Goal: Task Accomplishment & Management: Use online tool/utility

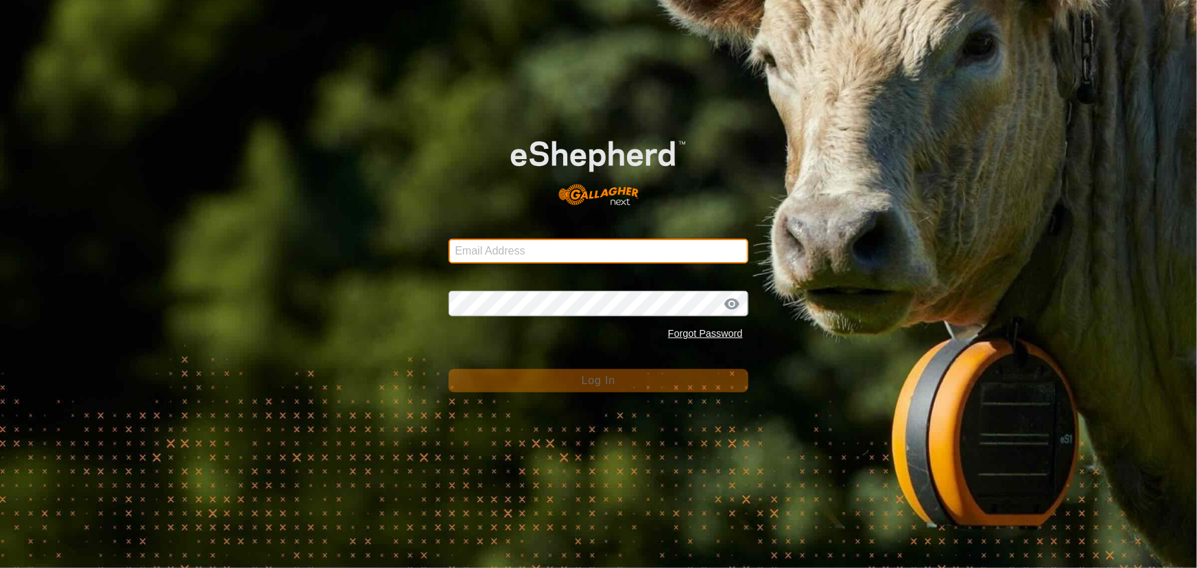
type input "[EMAIL_ADDRESS][DOMAIN_NAME]"
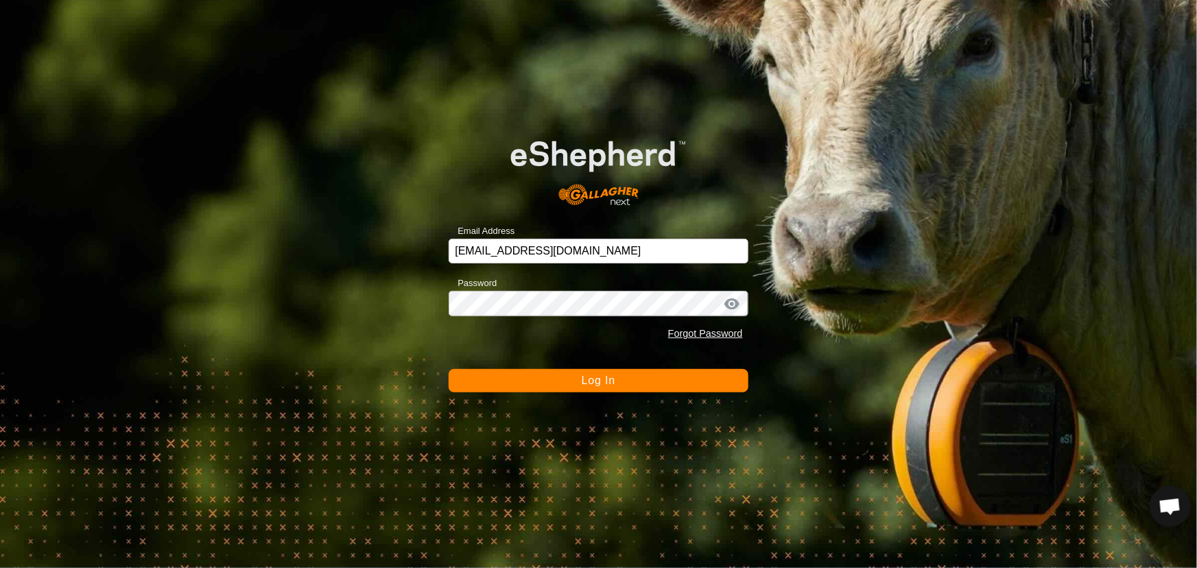
click at [494, 380] on button "Log In" at bounding box center [598, 380] width 299 height 23
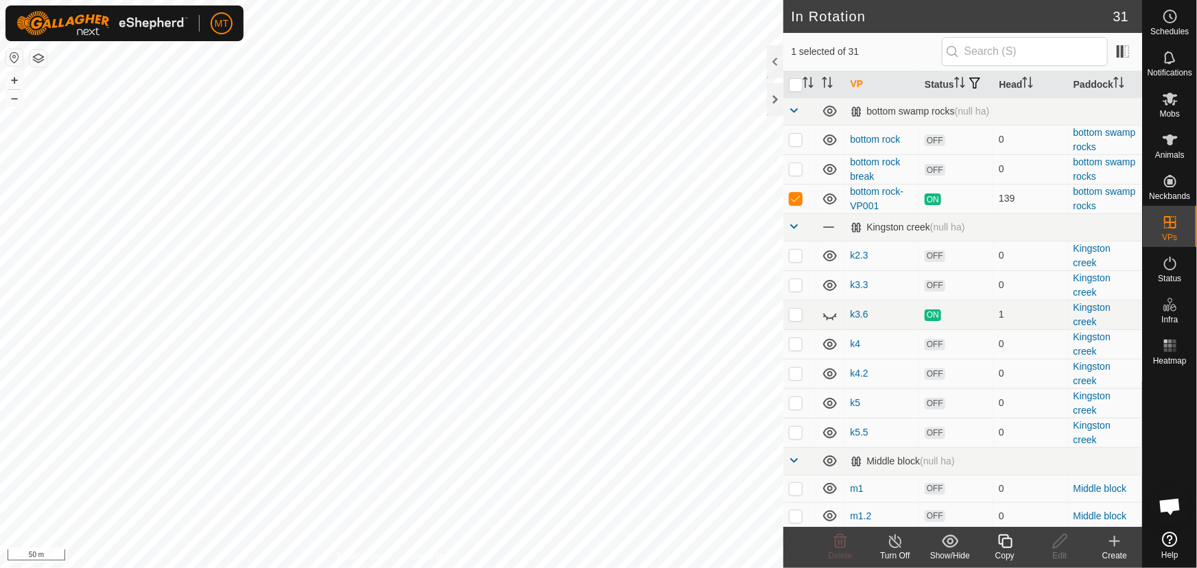
click at [999, 546] on icon at bounding box center [1005, 541] width 17 height 16
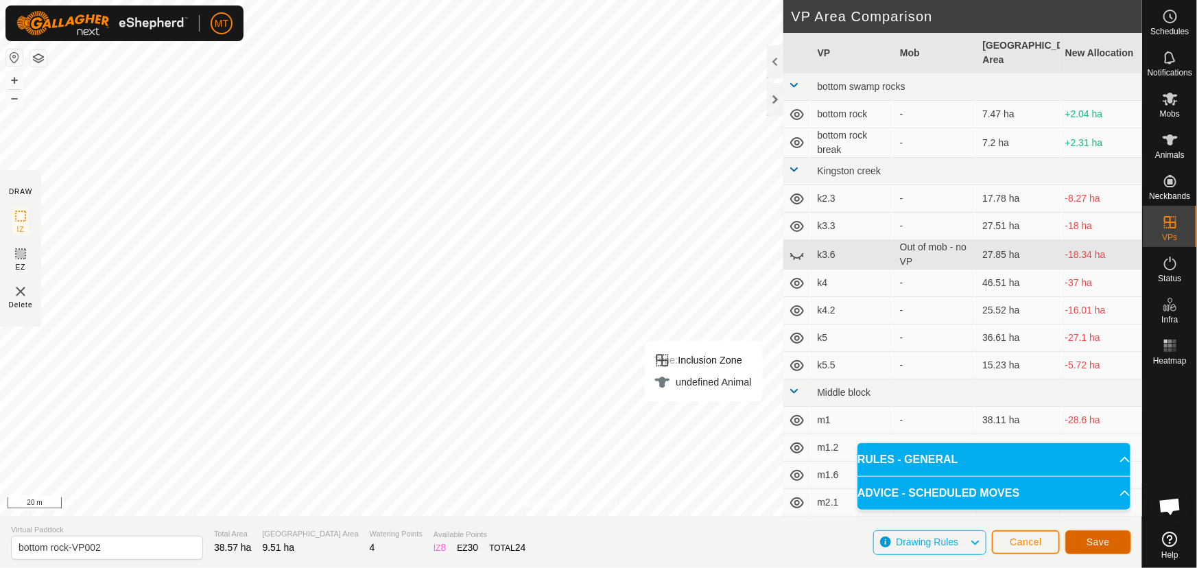
click at [1088, 537] on span "Save" at bounding box center [1097, 541] width 23 height 11
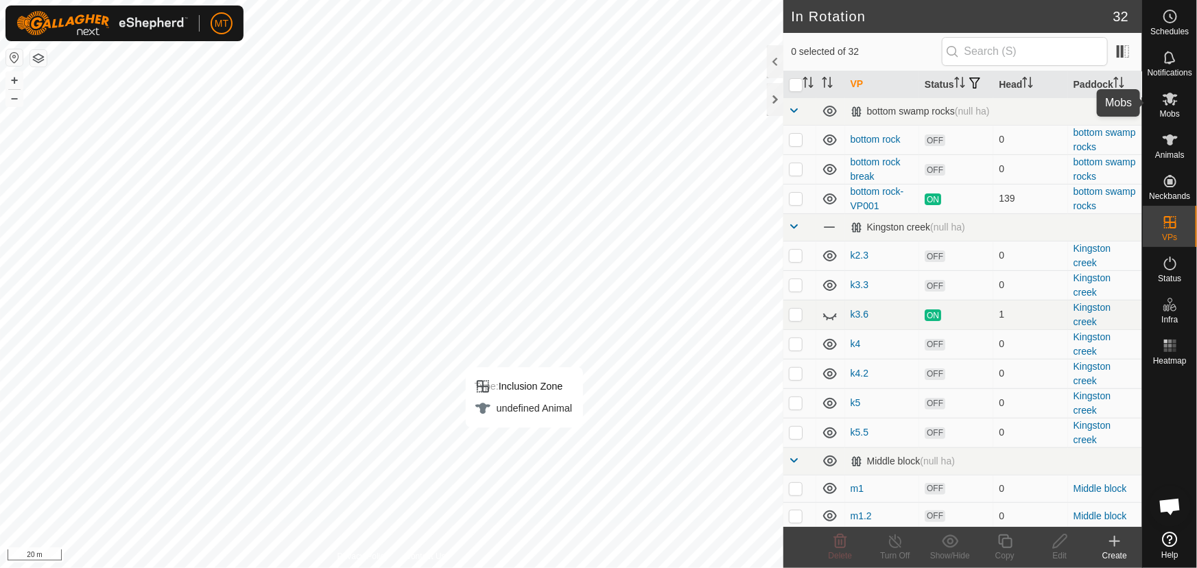
click at [1173, 102] on icon at bounding box center [1170, 99] width 16 height 16
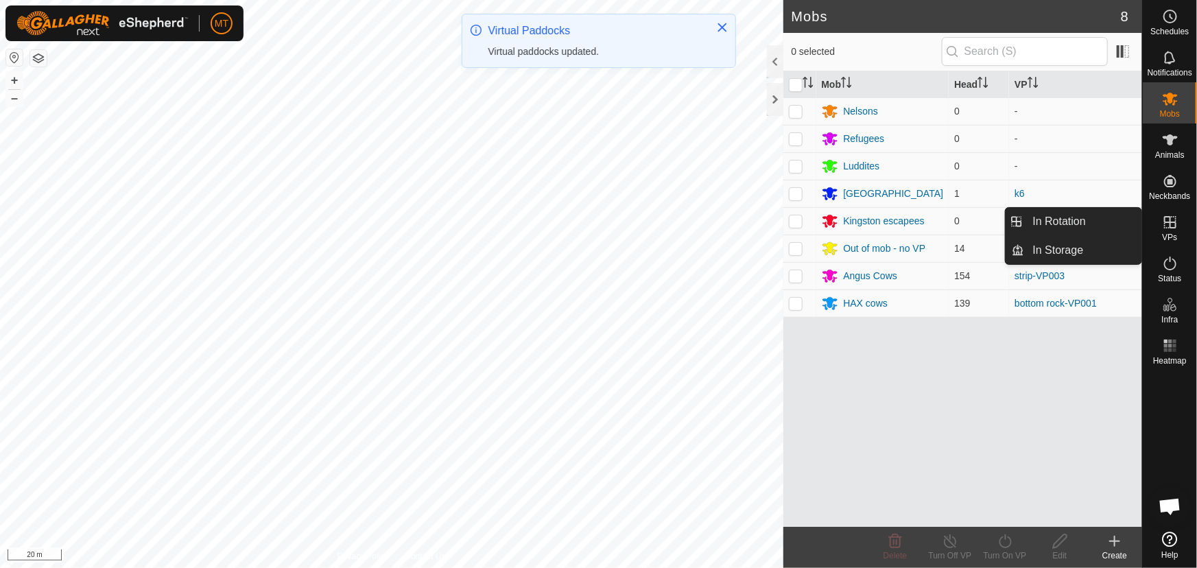
click at [1172, 233] on span "VPs" at bounding box center [1169, 237] width 15 height 8
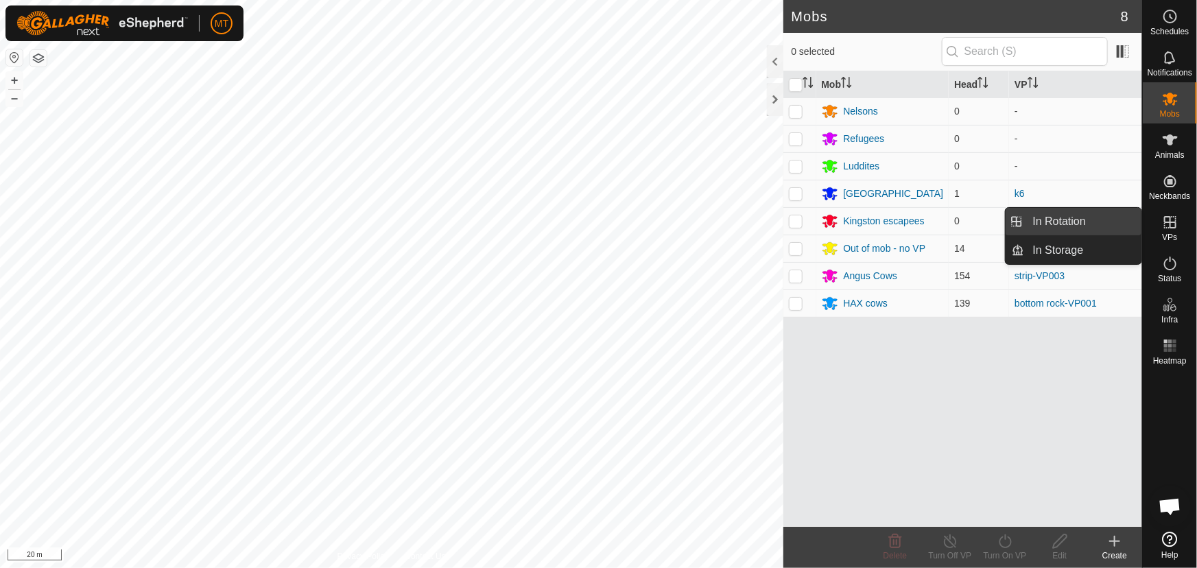
click at [1069, 222] on link "In Rotation" at bounding box center [1083, 221] width 117 height 27
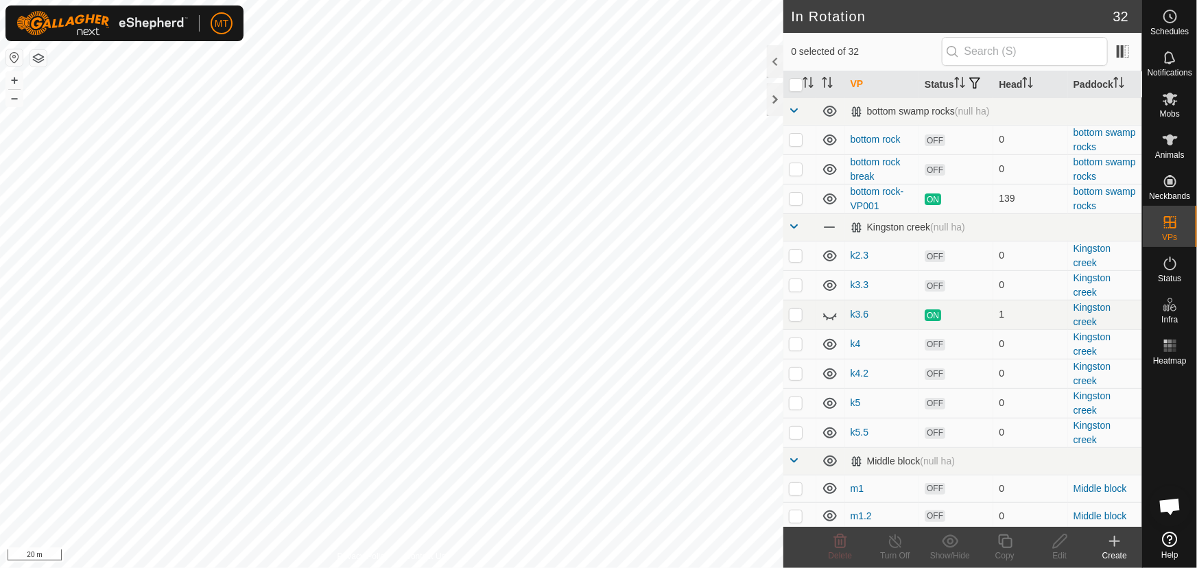
click at [1109, 538] on icon at bounding box center [1114, 541] width 16 height 16
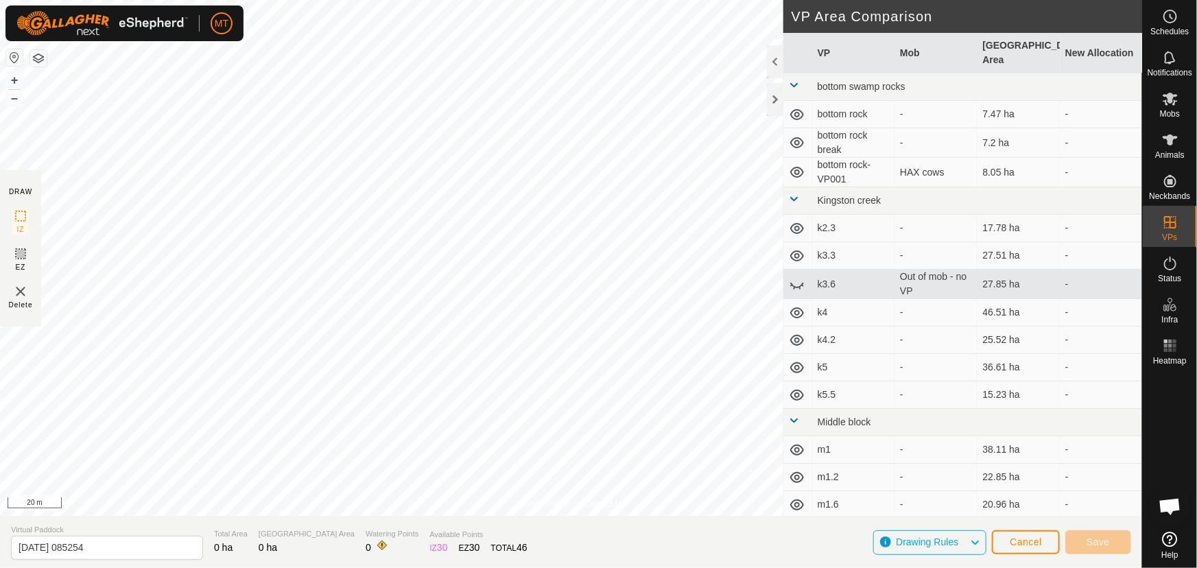
click at [954, 540] on span "Drawing Rules" at bounding box center [927, 541] width 62 height 11
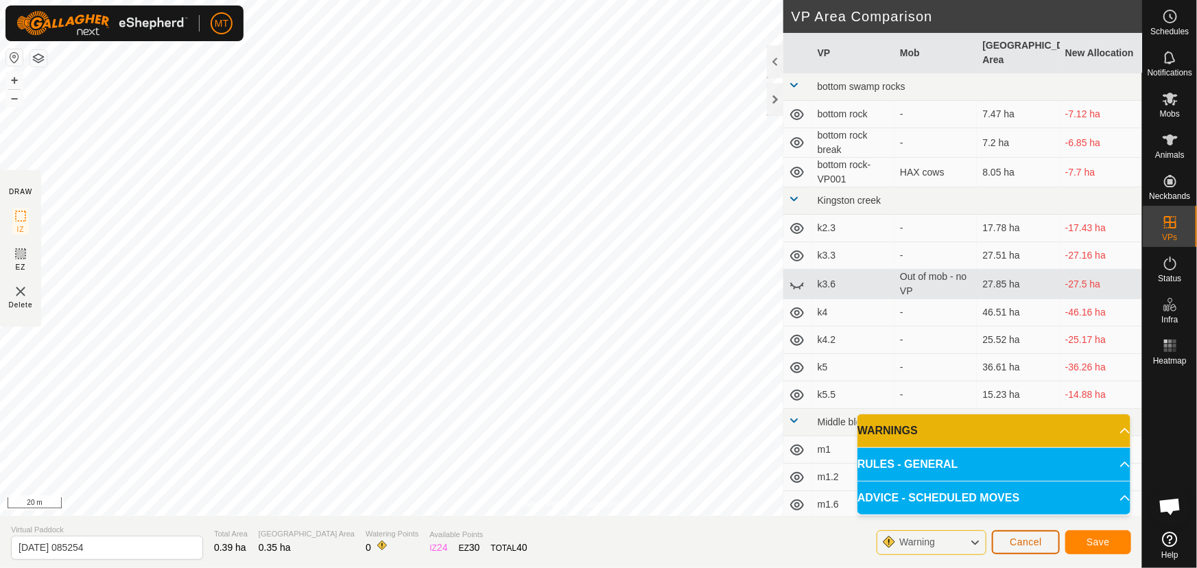
click at [1014, 541] on span "Cancel" at bounding box center [1026, 541] width 32 height 11
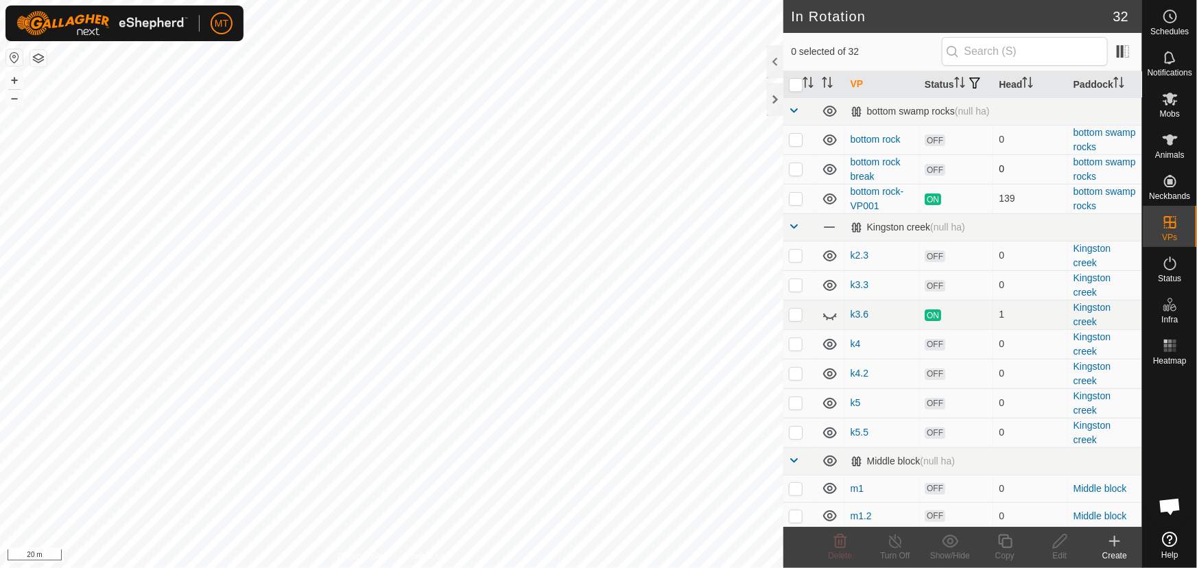
checkbox input "true"
click at [1060, 541] on icon at bounding box center [1059, 541] width 17 height 16
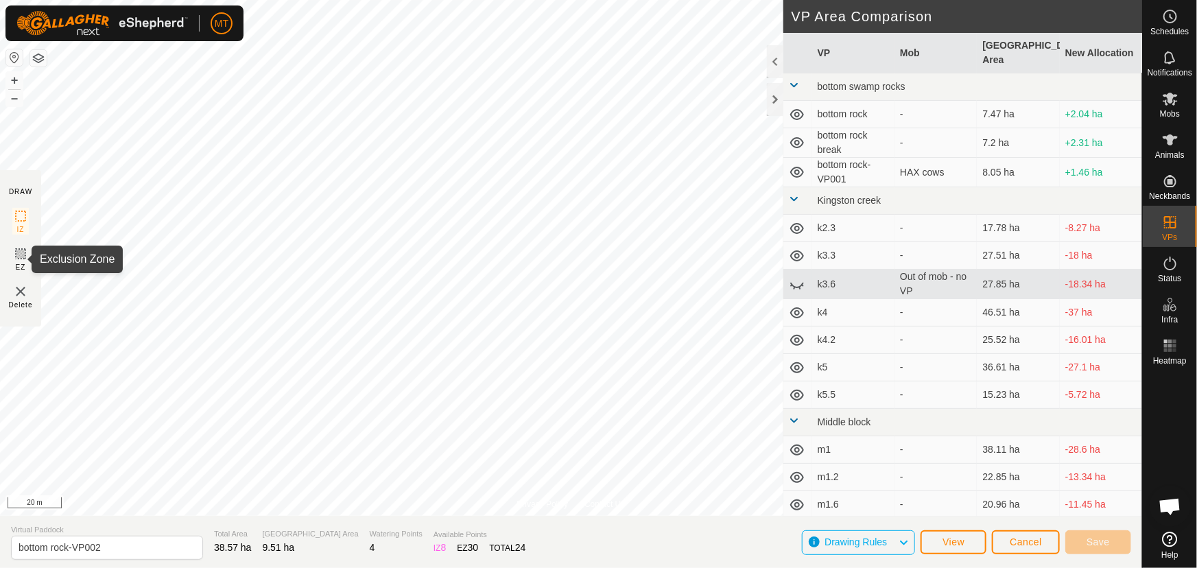
click at [21, 257] on icon at bounding box center [20, 254] width 16 height 16
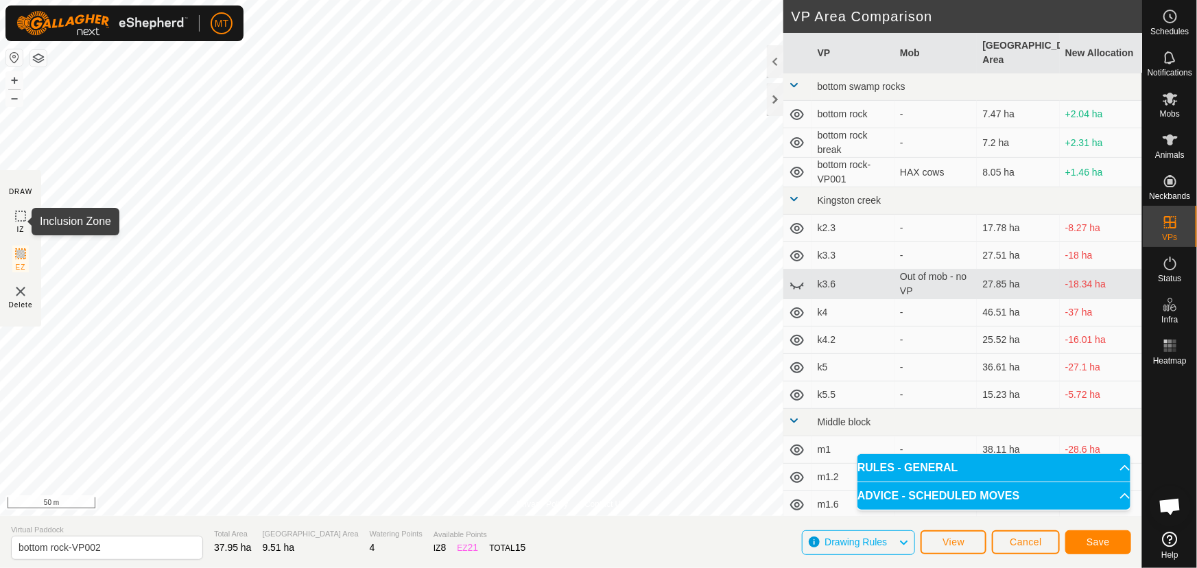
click at [21, 219] on icon at bounding box center [20, 216] width 16 height 16
click at [1090, 538] on span "Save" at bounding box center [1097, 541] width 23 height 11
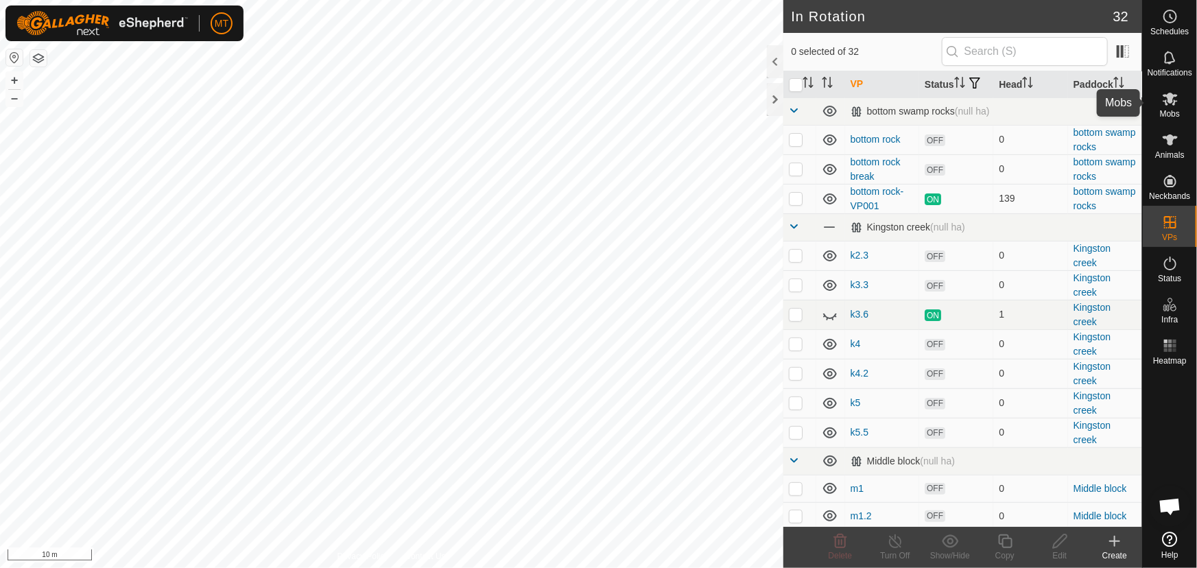
click at [1172, 108] on es-mob-svg-icon at bounding box center [1170, 99] width 25 height 22
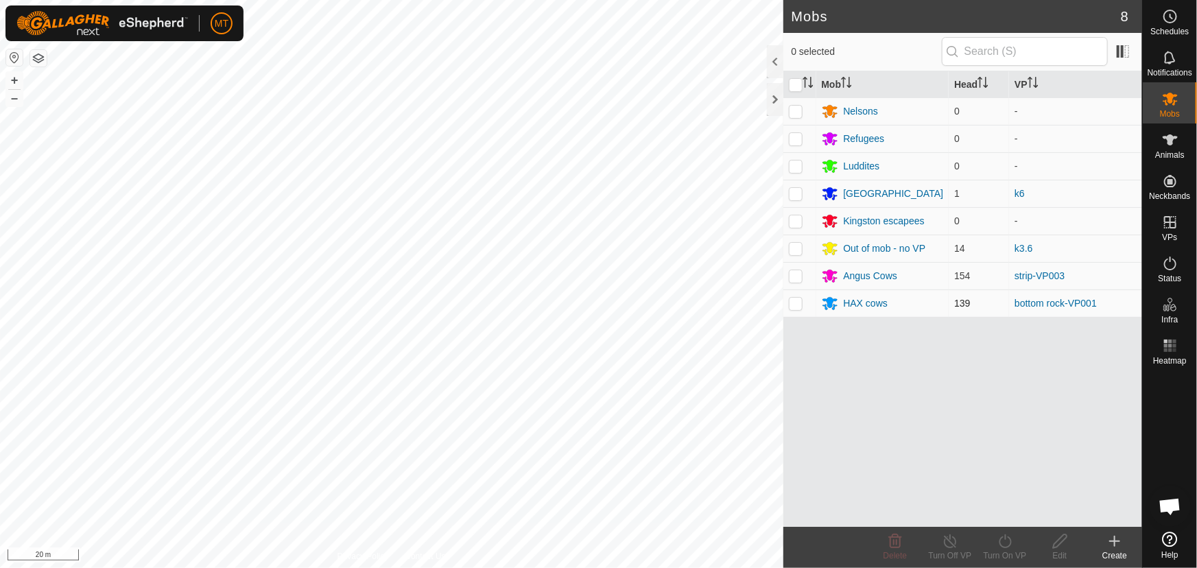
click at [802, 301] on p-checkbox at bounding box center [796, 303] width 14 height 11
checkbox input "true"
click at [1013, 543] on turn-on-svg-icon at bounding box center [1004, 541] width 55 height 16
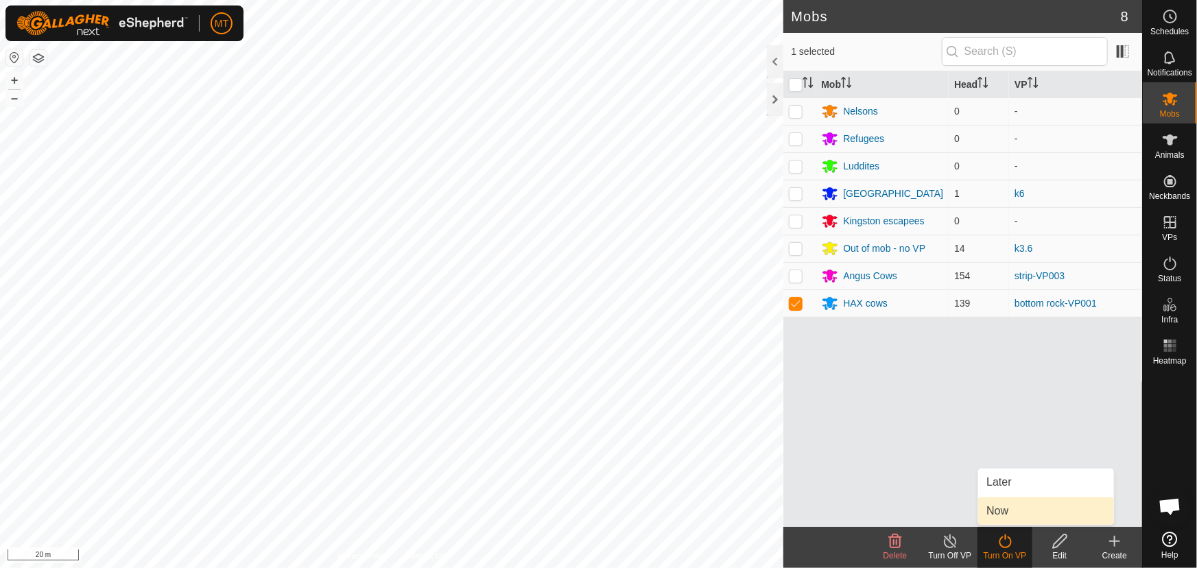
click at [1019, 514] on link "Now" at bounding box center [1046, 510] width 136 height 27
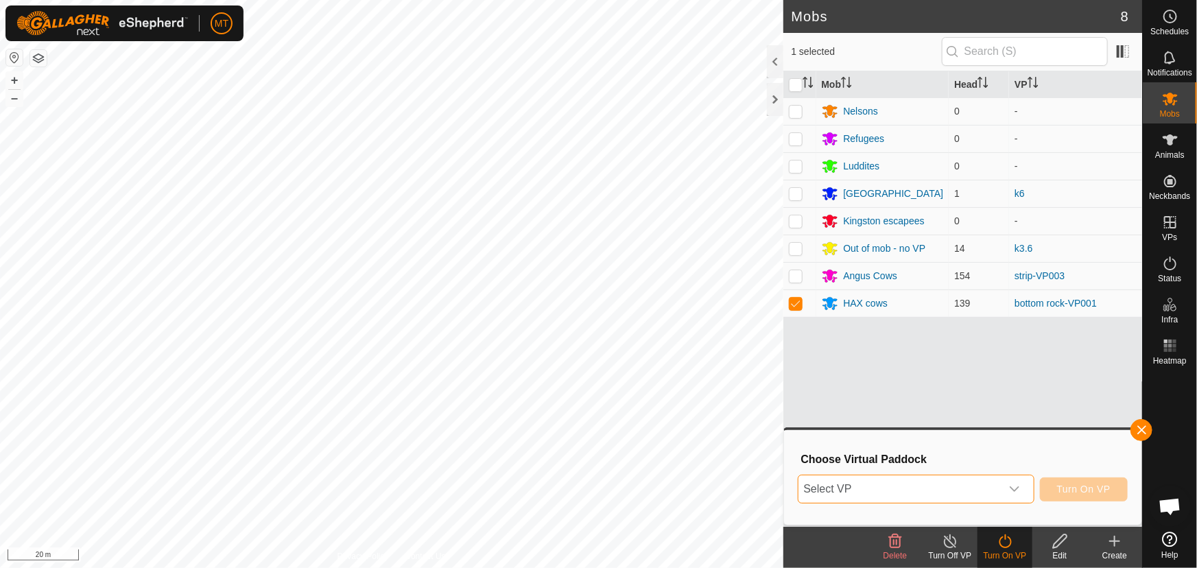
click at [956, 494] on span "Select VP" at bounding box center [899, 488] width 202 height 27
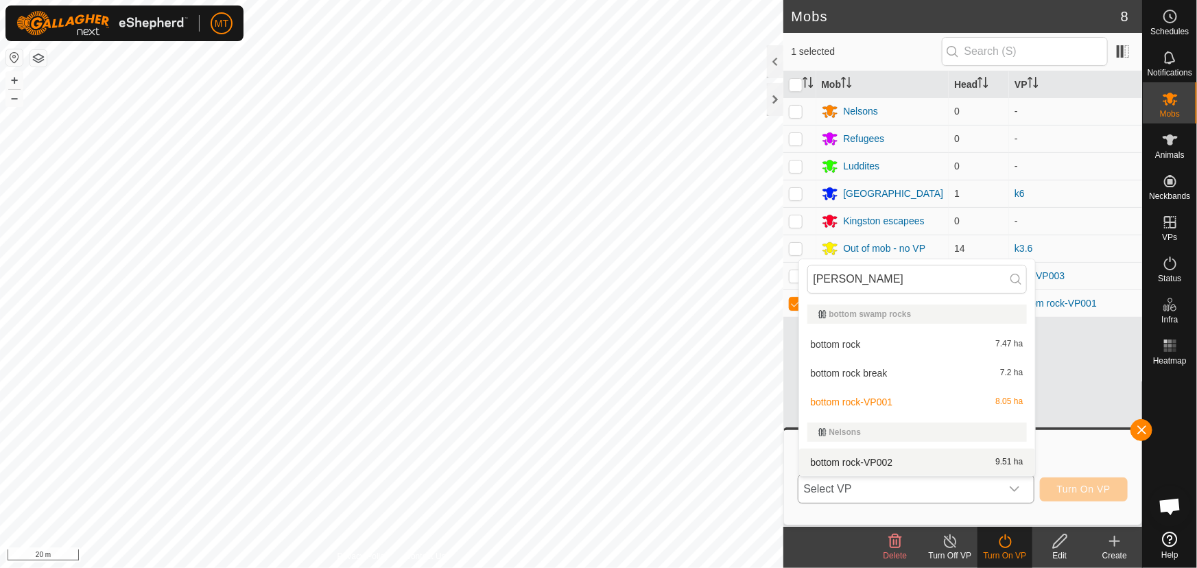
type input "[PERSON_NAME]"
click at [843, 459] on li "bottom rock-VP002 9.51 ha" at bounding box center [917, 462] width 236 height 27
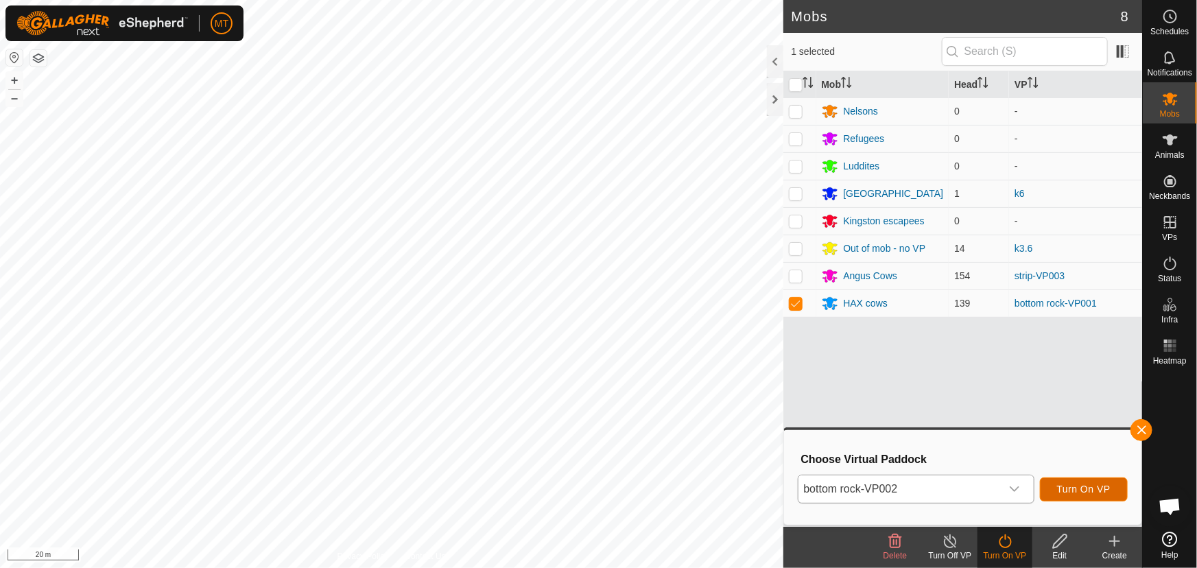
click at [1069, 484] on span "Turn On VP" at bounding box center [1083, 489] width 53 height 11
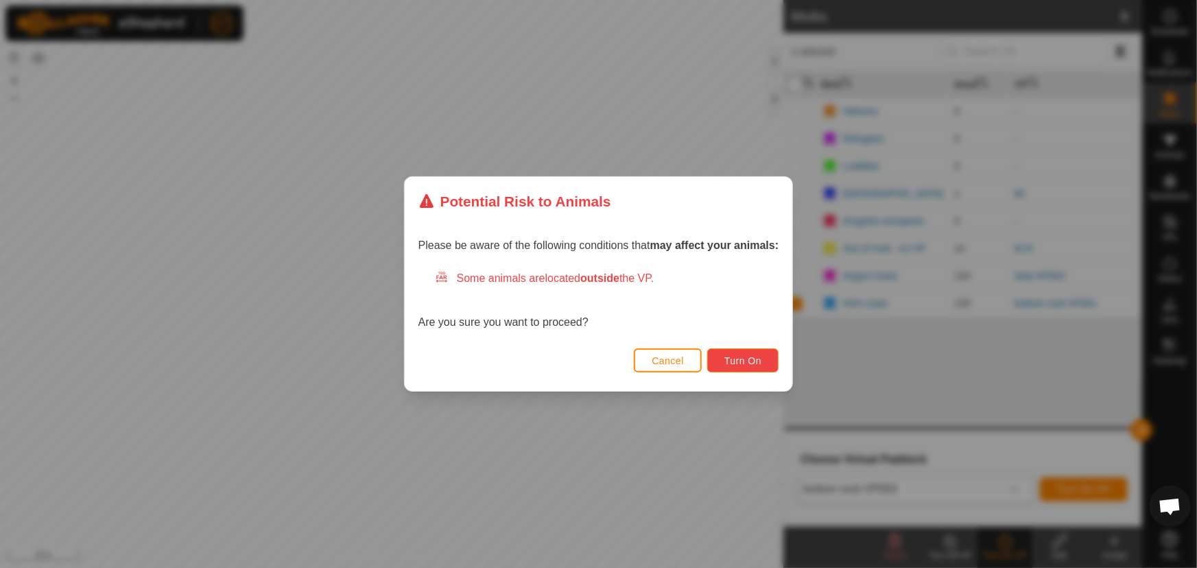
click at [749, 362] on span "Turn On" at bounding box center [742, 360] width 37 height 11
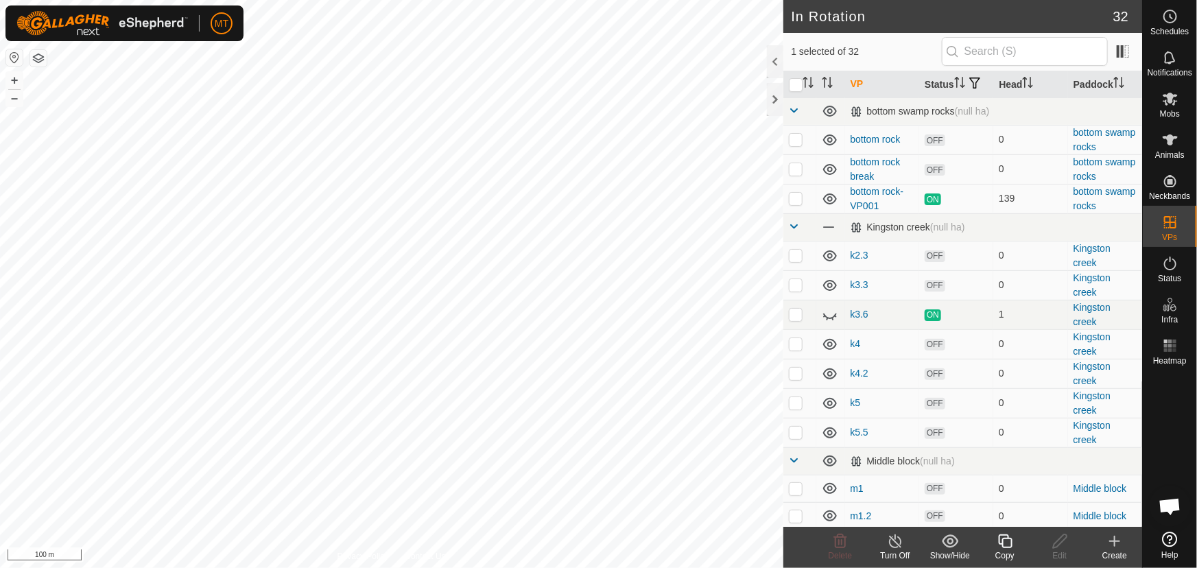
click at [1003, 543] on icon at bounding box center [1005, 541] width 17 height 16
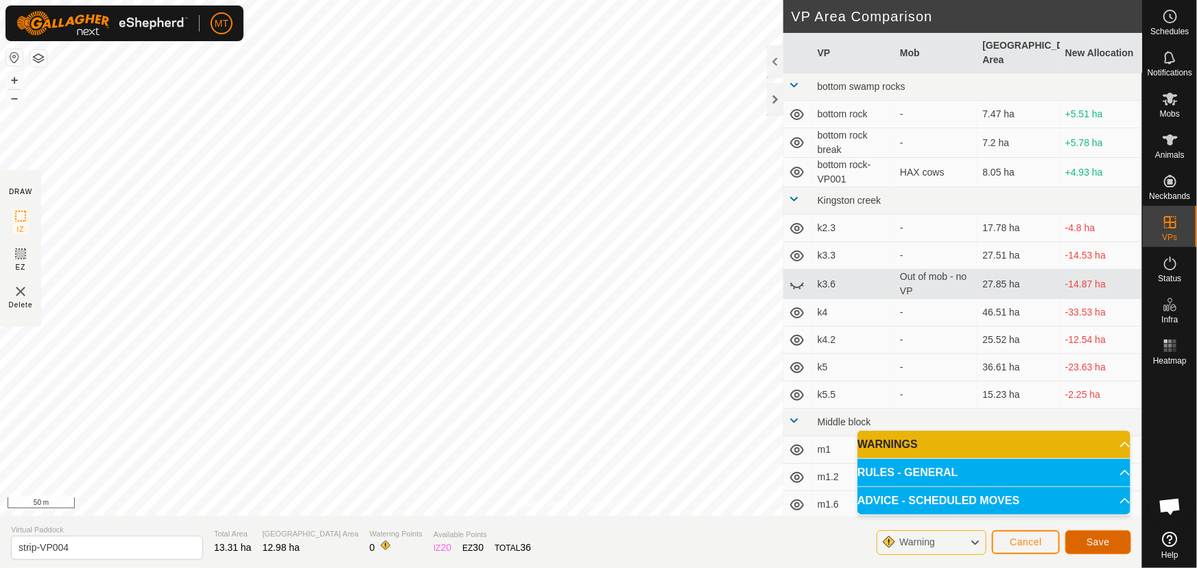
click at [1091, 541] on span "Save" at bounding box center [1097, 541] width 23 height 11
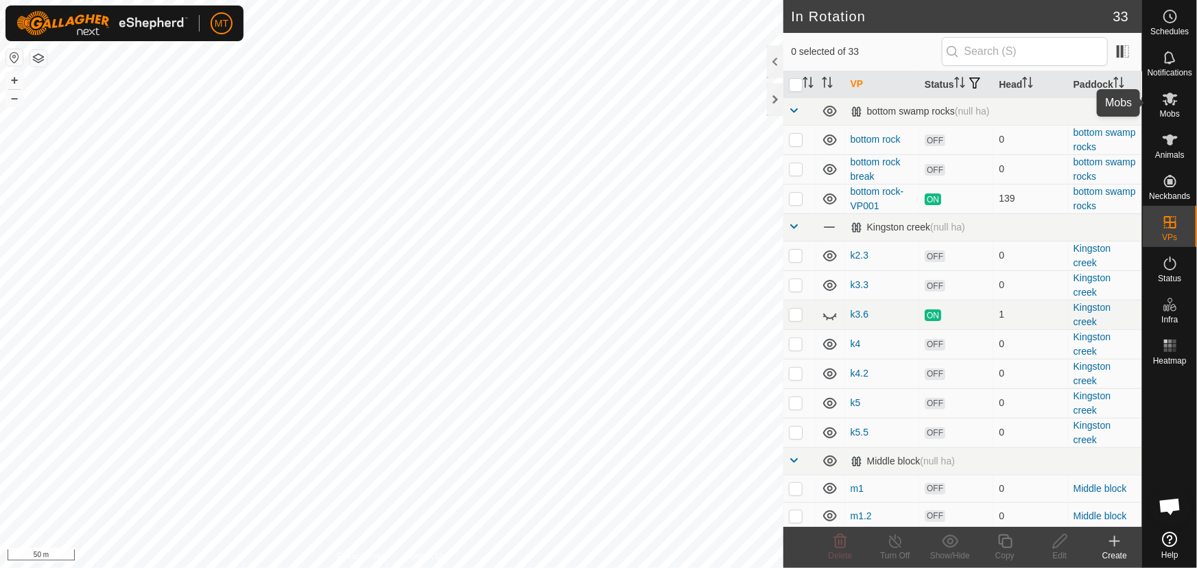
click at [1171, 97] on icon at bounding box center [1170, 99] width 15 height 13
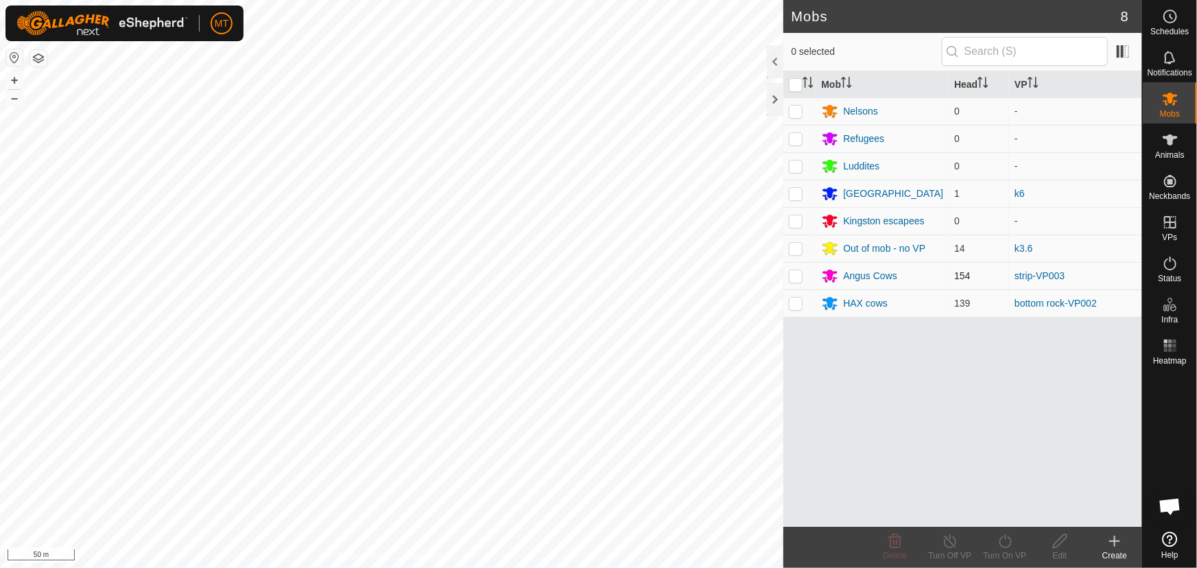
click at [802, 273] on p-checkbox at bounding box center [796, 275] width 14 height 11
checkbox input "true"
click at [1007, 543] on icon at bounding box center [1005, 541] width 17 height 16
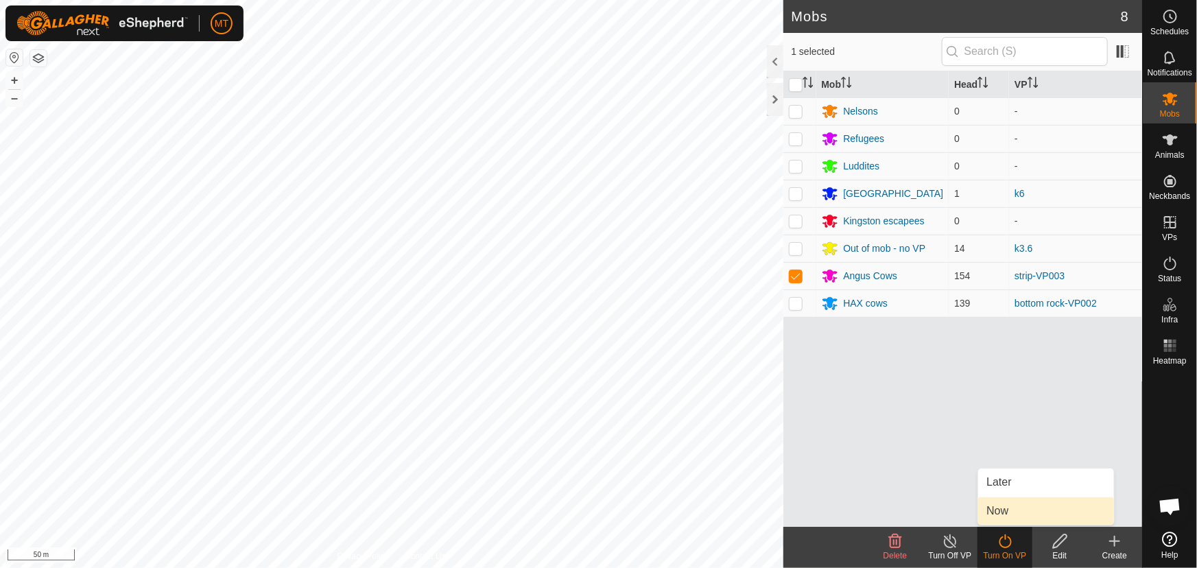
click at [997, 508] on link "Now" at bounding box center [1046, 510] width 136 height 27
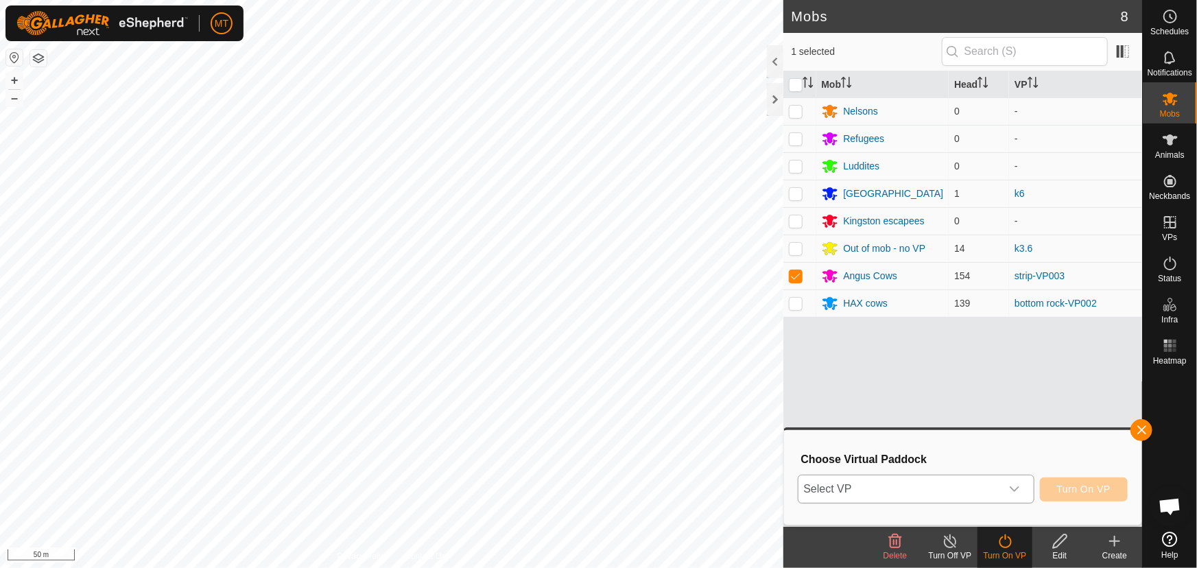
click at [946, 490] on span "Select VP" at bounding box center [899, 488] width 202 height 27
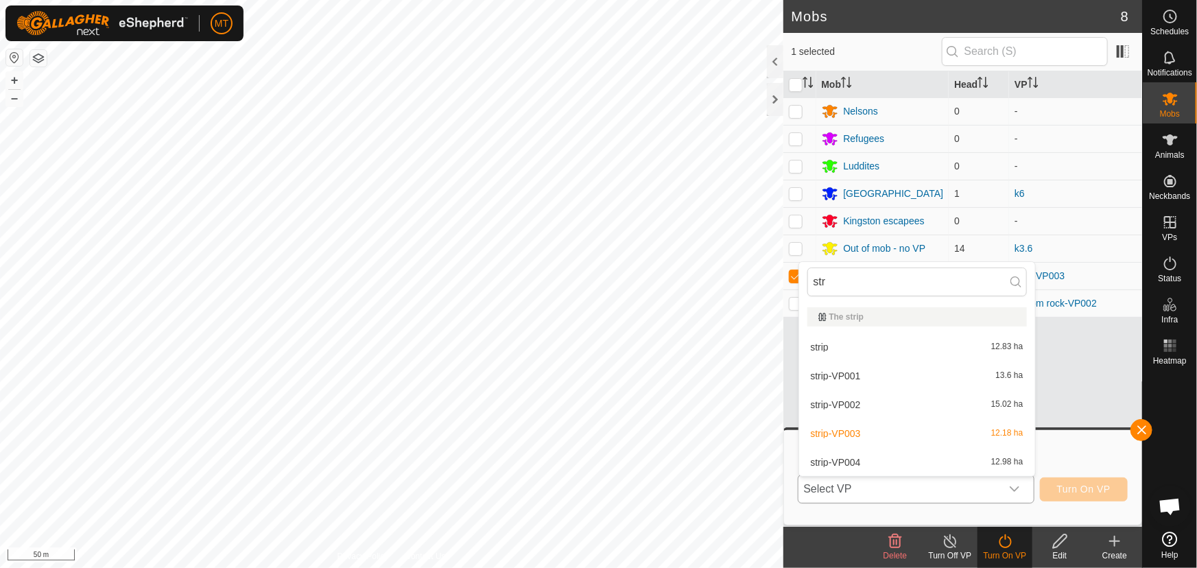
type input "stri"
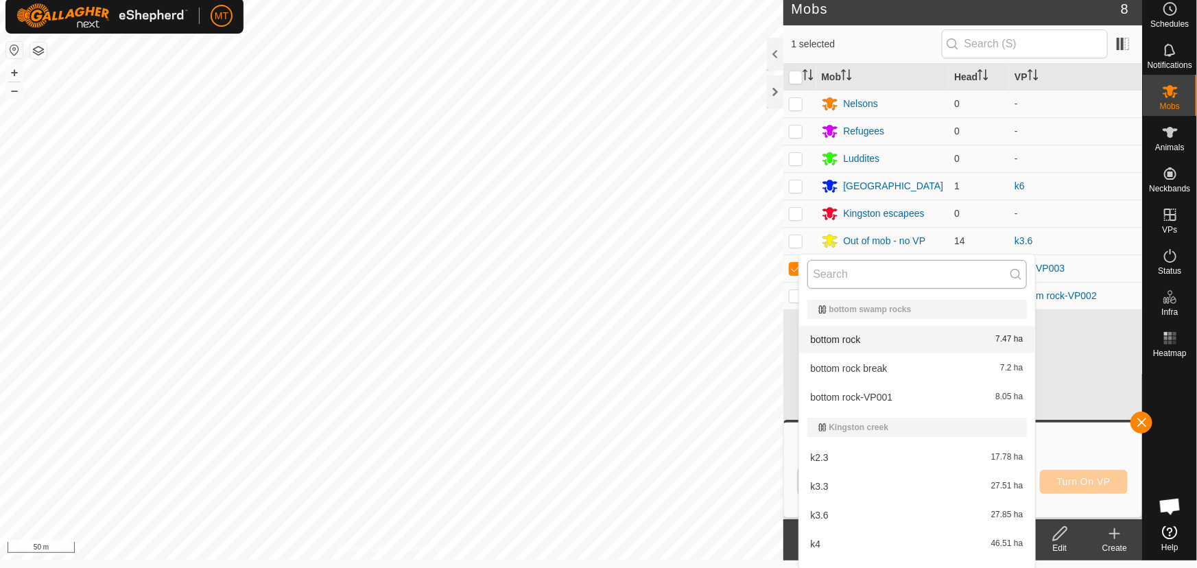
click at [892, 272] on input "text" at bounding box center [916, 274] width 219 height 29
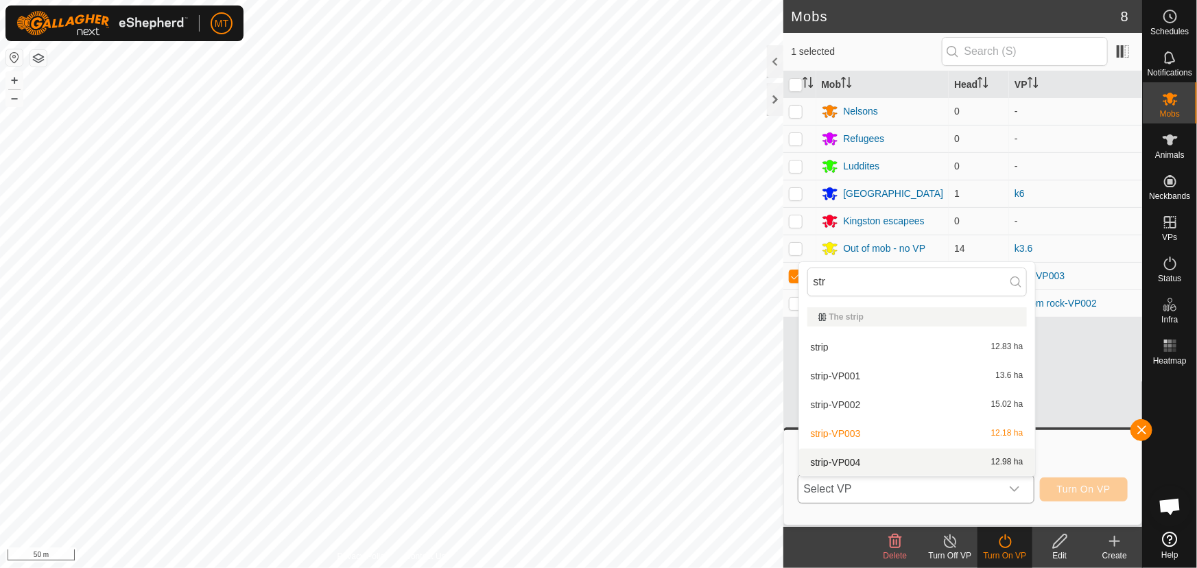
type input "str"
click at [836, 463] on span "strip-VP004" at bounding box center [836, 462] width 50 height 10
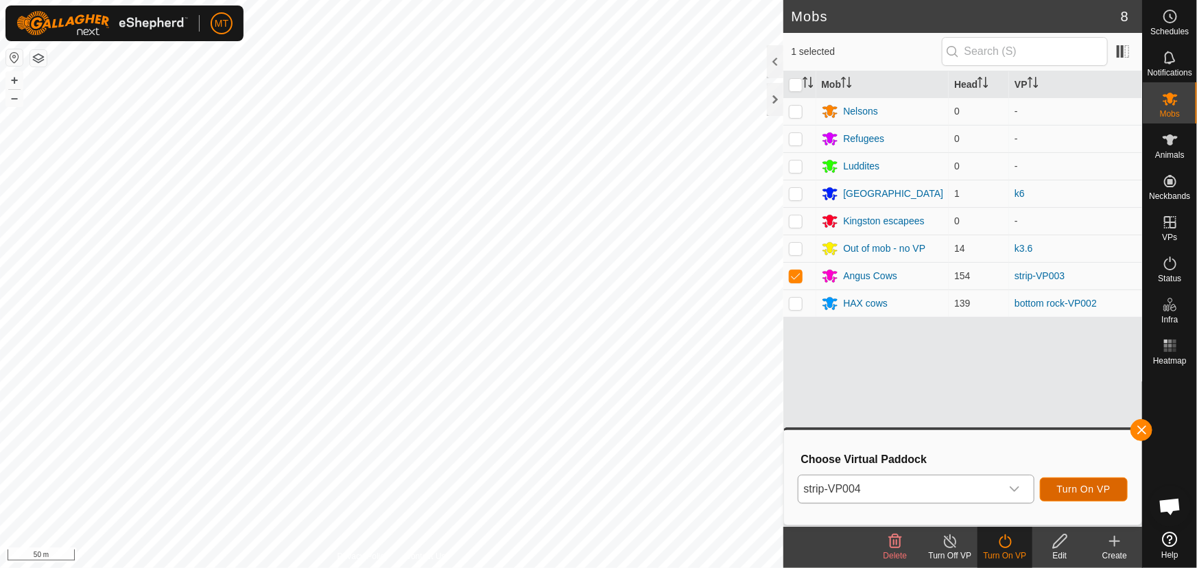
click at [1065, 486] on span "Turn On VP" at bounding box center [1083, 489] width 53 height 11
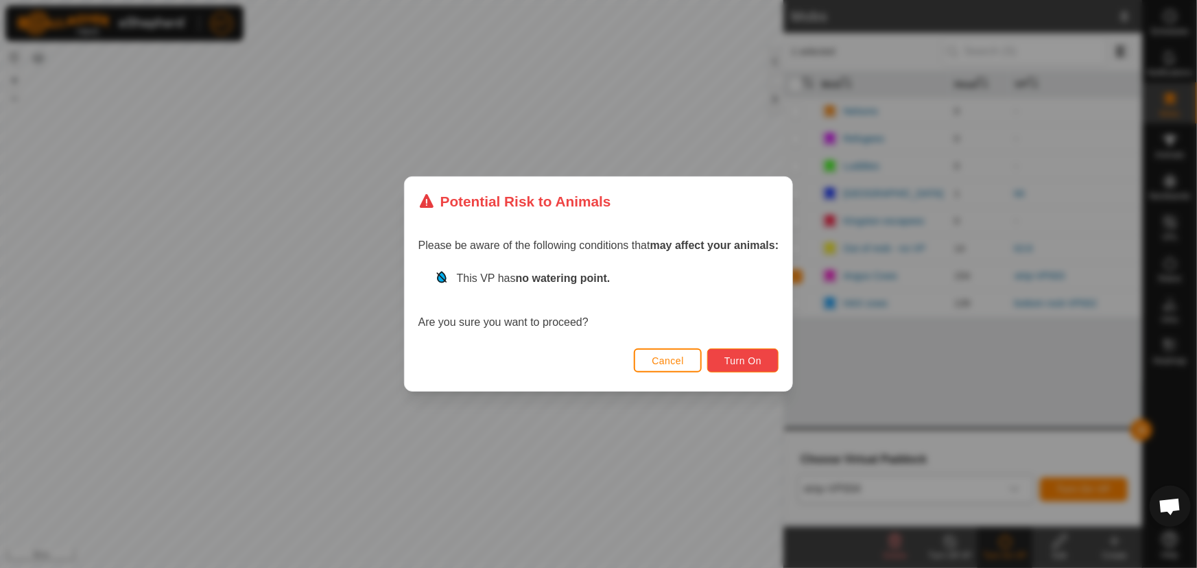
click at [743, 356] on span "Turn On" at bounding box center [742, 360] width 37 height 11
